Goal: Transaction & Acquisition: Book appointment/travel/reservation

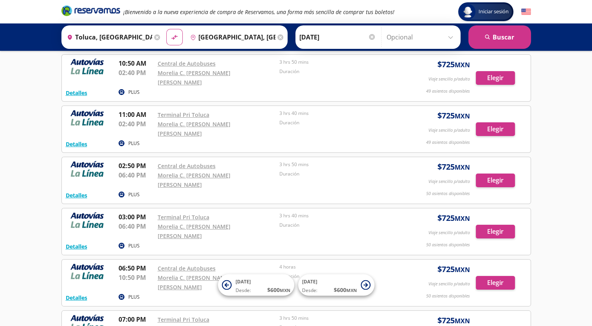
scroll to position [78, 0]
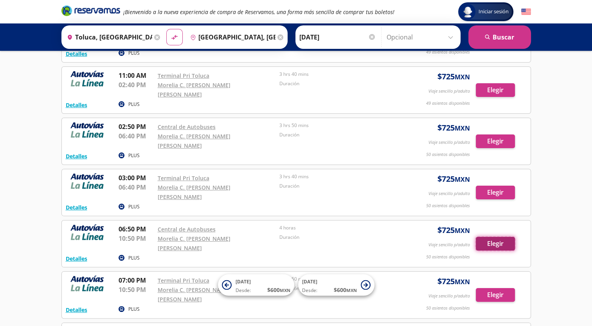
click at [505, 237] on button "Elegir" at bounding box center [495, 244] width 39 height 14
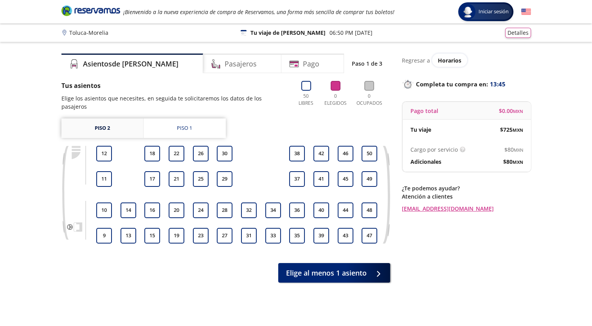
click at [108, 121] on link "Piso 2" at bounding box center [102, 129] width 82 height 20
click at [172, 123] on link "Piso 1" at bounding box center [185, 129] width 82 height 20
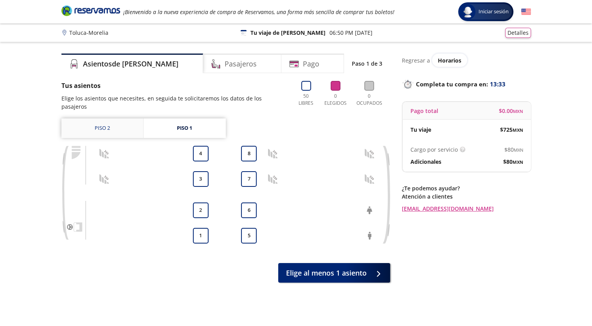
click at [113, 121] on link "Piso 2" at bounding box center [102, 129] width 82 height 20
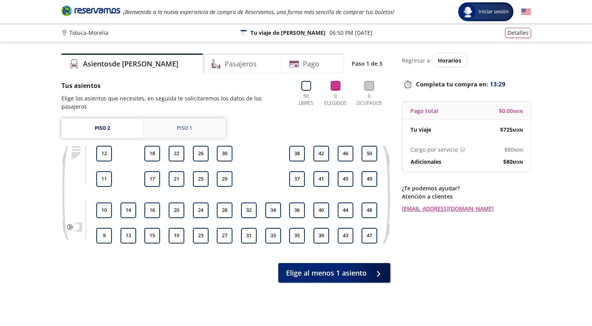
click at [166, 123] on link "Piso 1" at bounding box center [185, 129] width 82 height 20
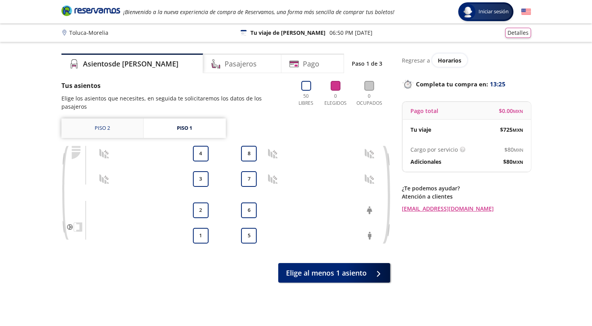
click at [123, 119] on link "Piso 2" at bounding box center [102, 129] width 82 height 20
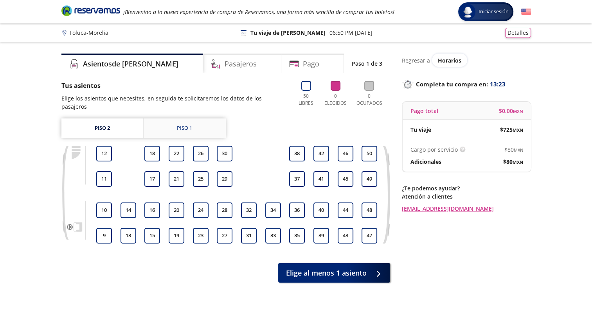
click at [177, 124] on div "Piso 1" at bounding box center [184, 128] width 15 height 8
